Goal: Task Accomplishment & Management: Use online tool/utility

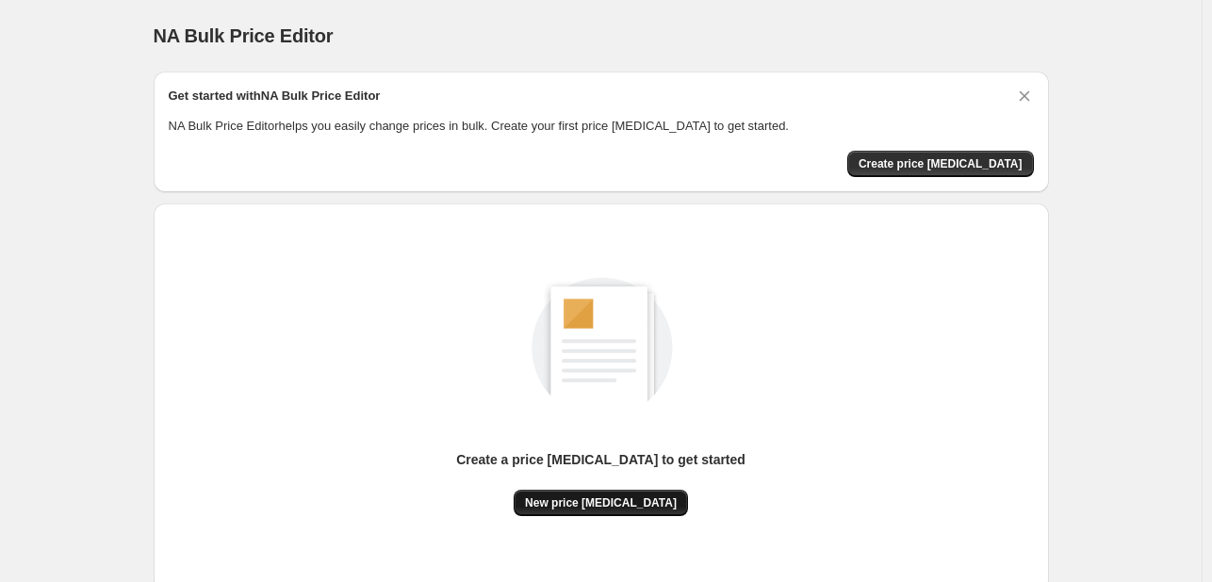
click at [607, 504] on span "New price [MEDICAL_DATA]" at bounding box center [601, 503] width 152 height 15
click at [667, 477] on div "Create a price [MEDICAL_DATA] to get started" at bounding box center [600, 471] width 289 height 40
click at [649, 502] on span "New price [MEDICAL_DATA]" at bounding box center [601, 503] width 152 height 15
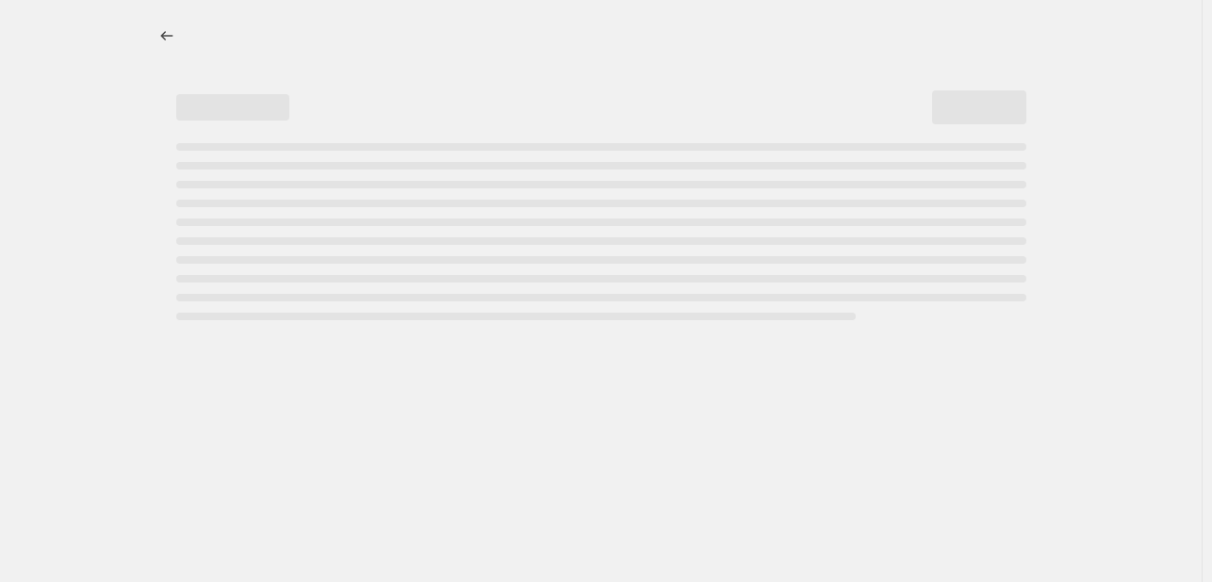
select select "percentage"
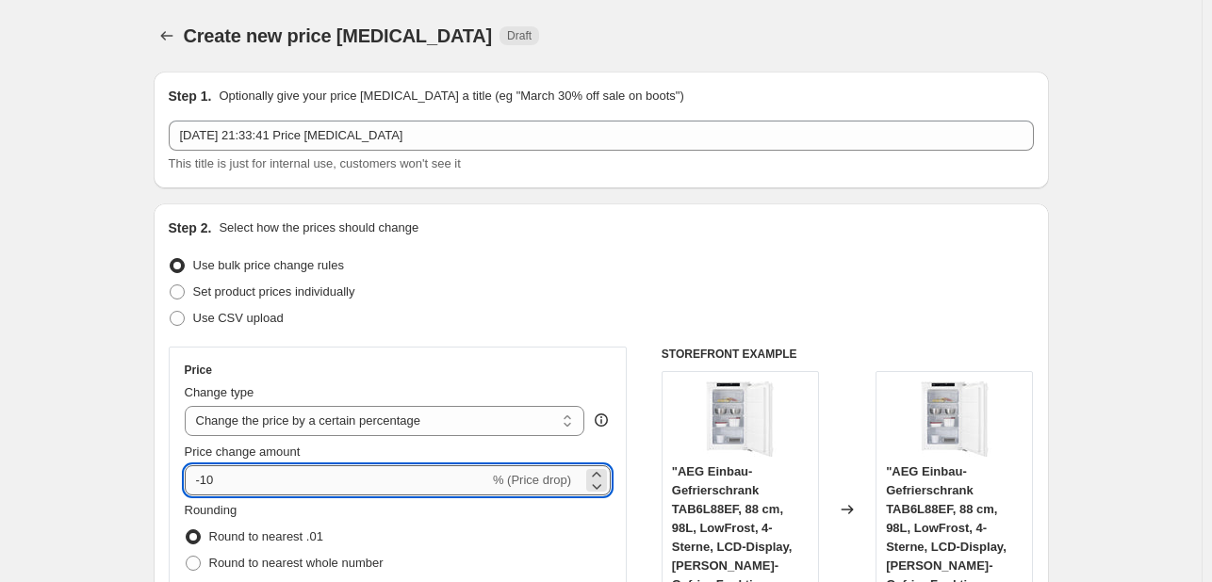
click at [297, 476] on input "-10" at bounding box center [337, 481] width 304 height 30
type input "-1"
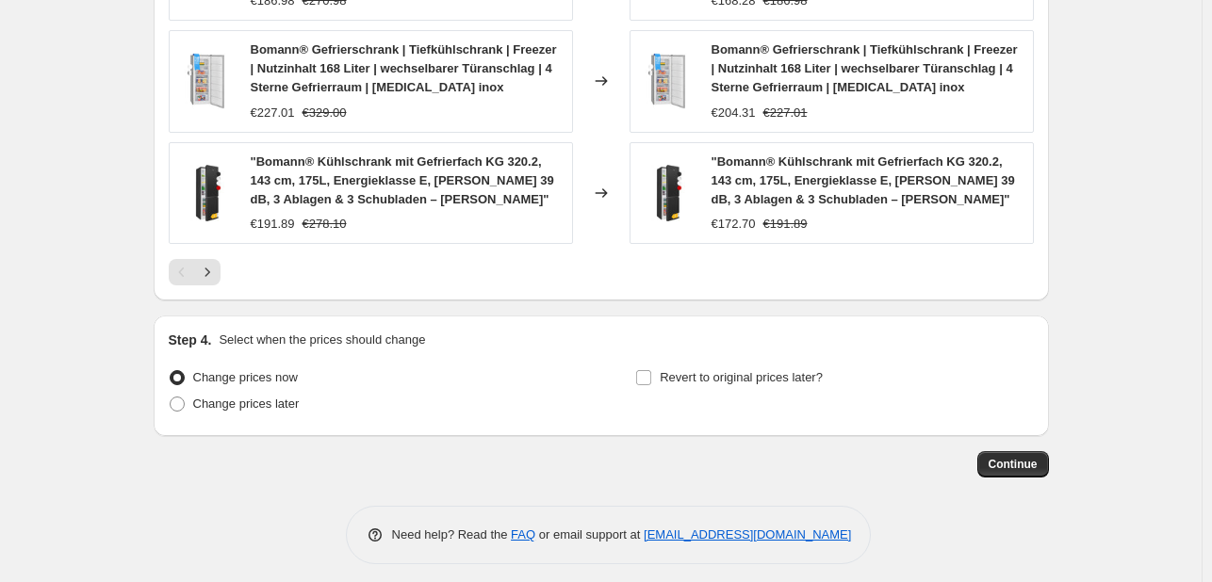
scroll to position [1444, 0]
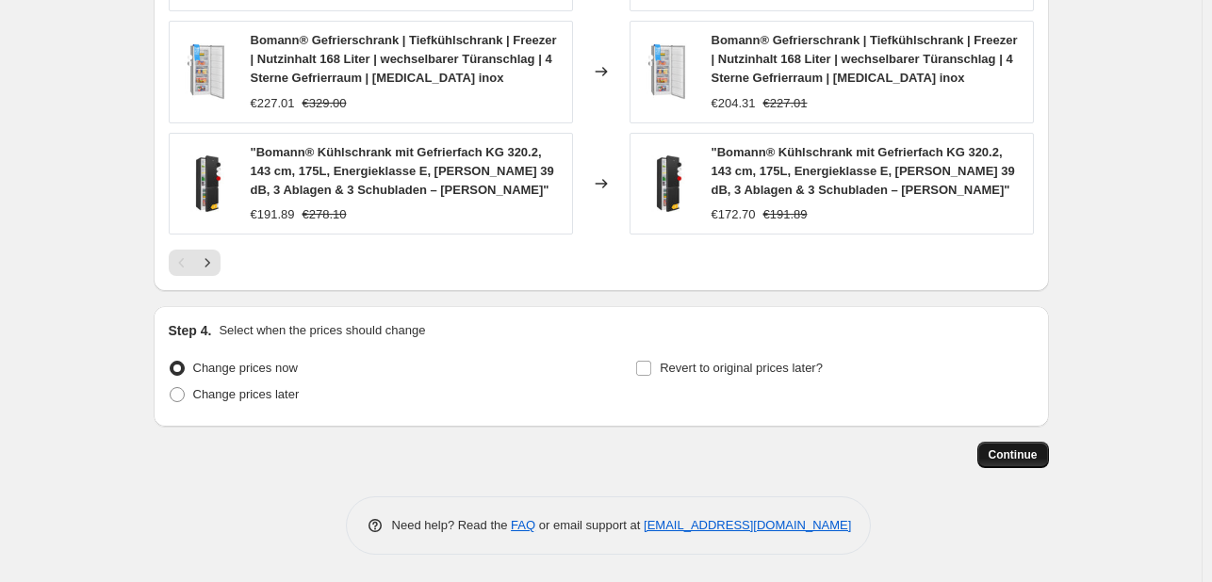
type input "-34"
click at [1001, 461] on span "Continue" at bounding box center [1013, 455] width 49 height 15
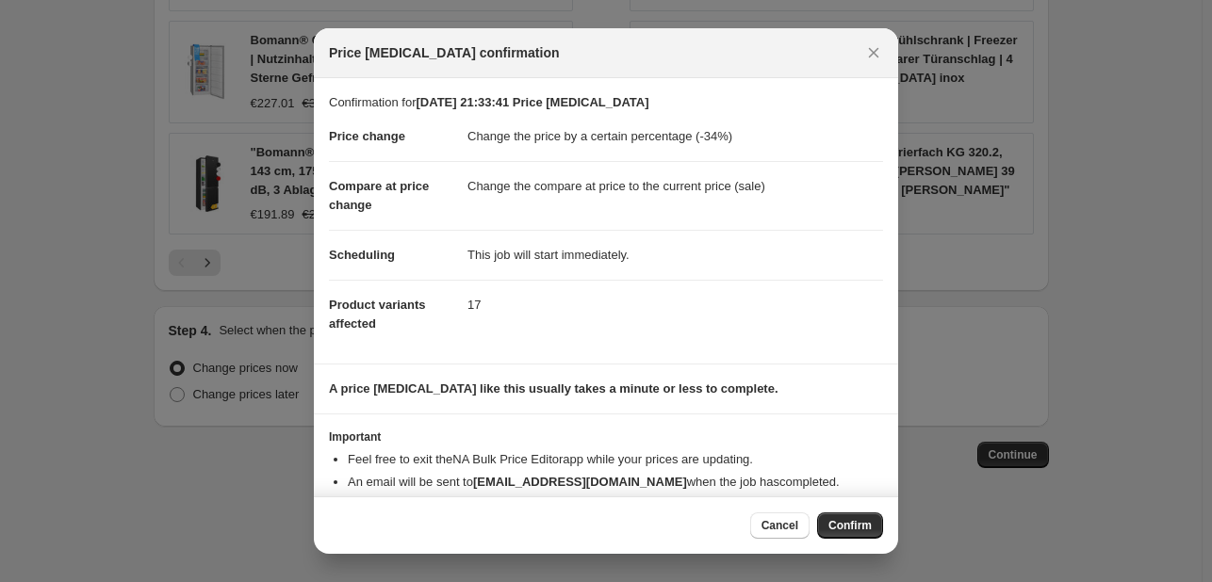
drag, startPoint x: 846, startPoint y: 525, endPoint x: 821, endPoint y: 534, distance: 27.1
click at [847, 524] on span "Confirm" at bounding box center [849, 525] width 43 height 15
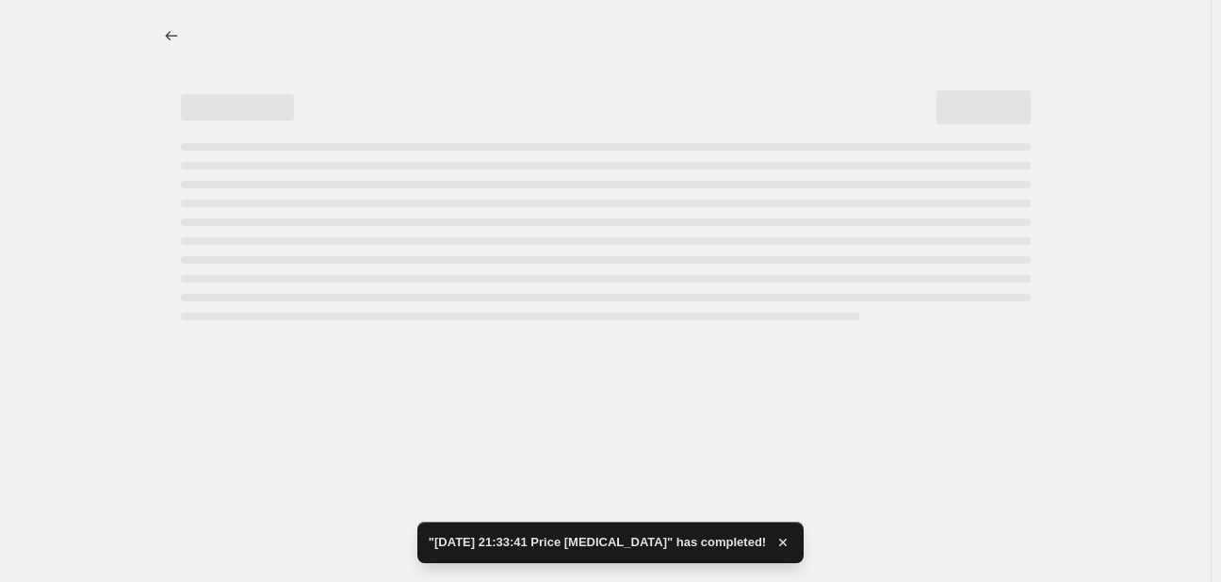
select select "percentage"
